Goal: Information Seeking & Learning: Learn about a topic

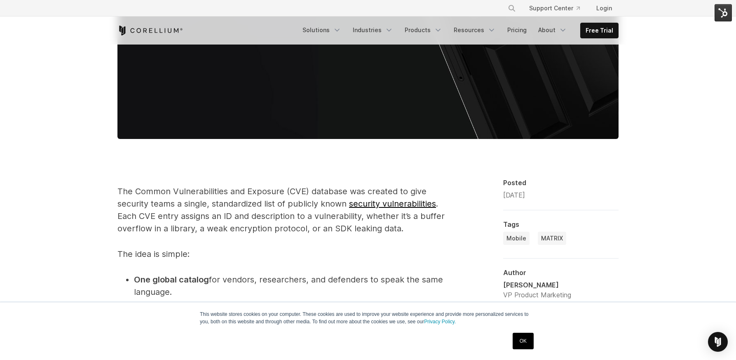
scroll to position [428, 0]
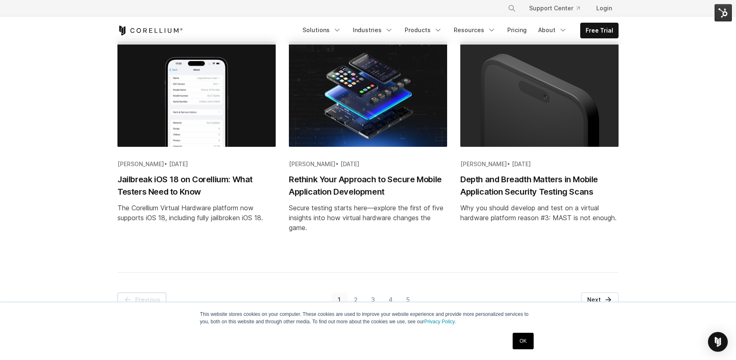
scroll to position [922, 0]
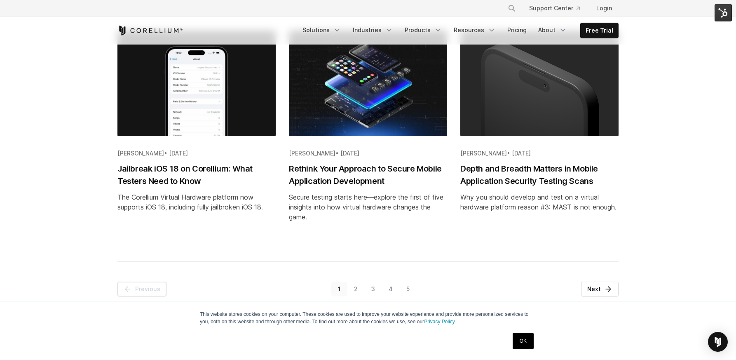
click at [225, 169] on h2 "Jailbreak iOS 18 on Corellium: What Testers Need to Know" at bounding box center [196, 174] width 158 height 25
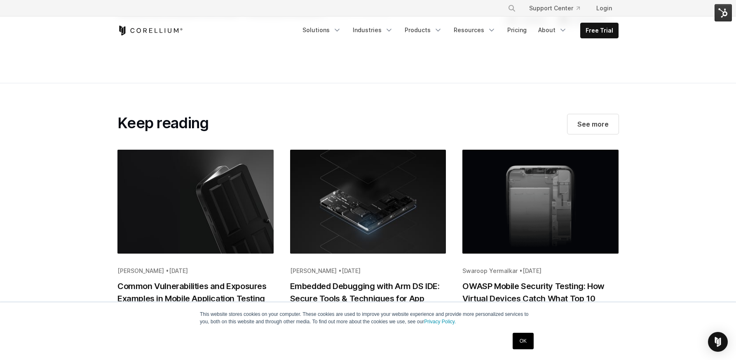
scroll to position [1824, 0]
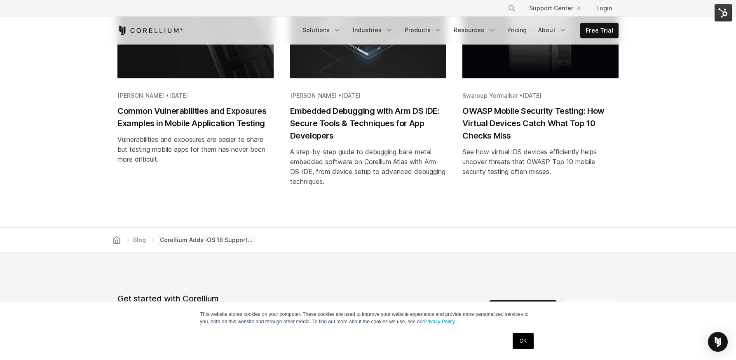
click at [327, 115] on h2 "Embedded Debugging with Arm DS IDE: Secure Tools & Techniques for App Developers" at bounding box center [368, 123] width 156 height 37
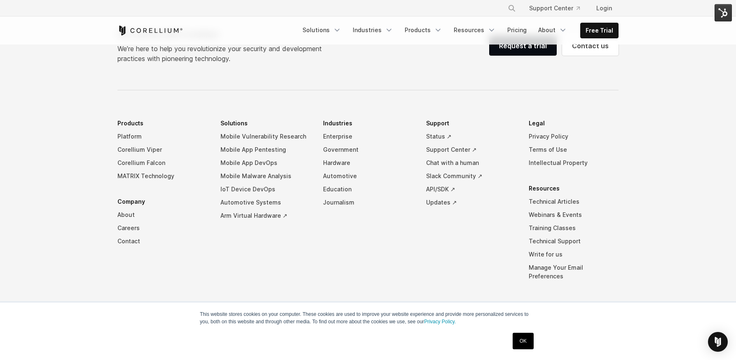
scroll to position [3071, 0]
